Goal: Find specific page/section: Find specific page/section

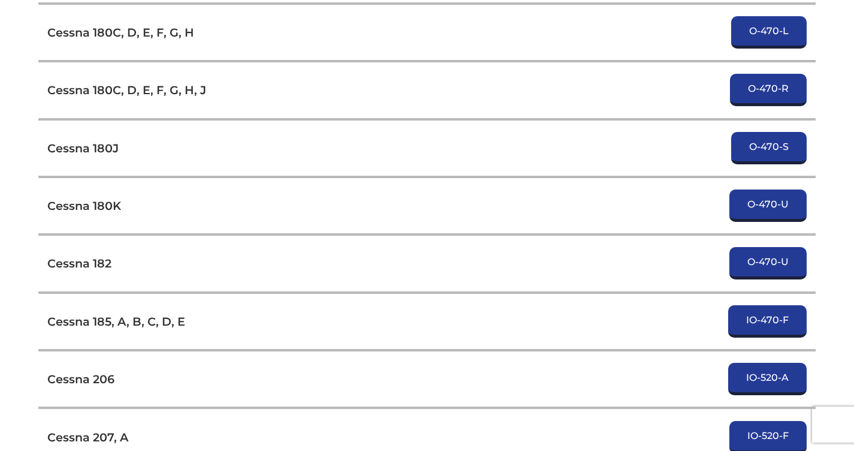
scroll to position [3118, 0]
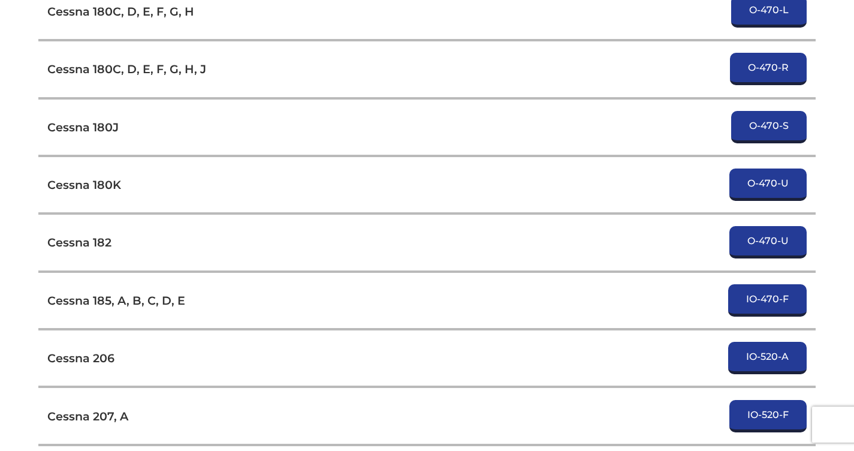
click at [104, 351] on h3 "Cessna 206" at bounding box center [80, 358] width 67 height 14
click at [782, 354] on link "IO-520-A" at bounding box center [767, 358] width 79 height 32
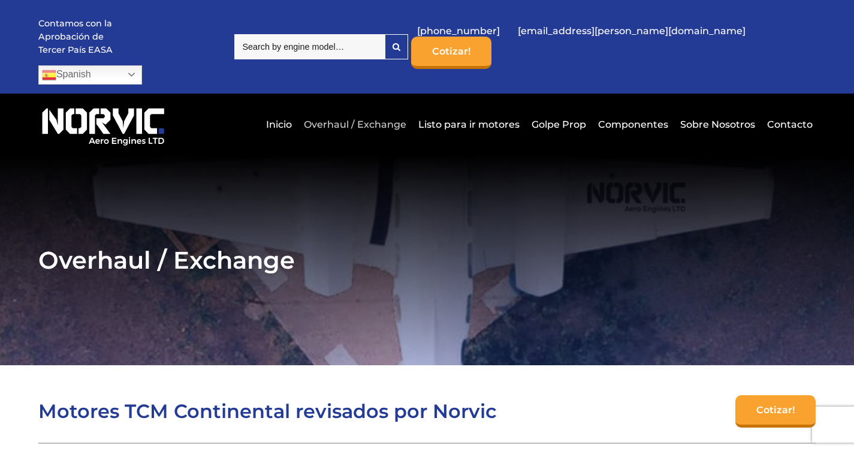
click at [337, 110] on link "Overhaul / Exchange" at bounding box center [355, 124] width 109 height 29
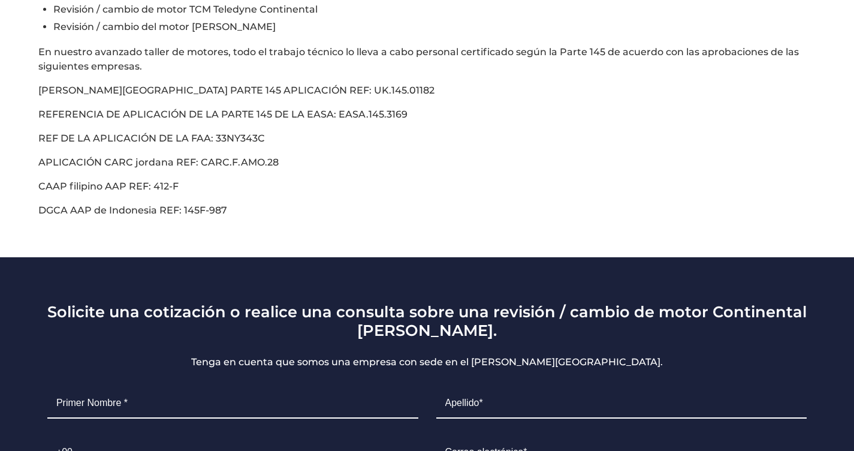
scroll to position [600, 0]
